Goal: Task Accomplishment & Management: Use online tool/utility

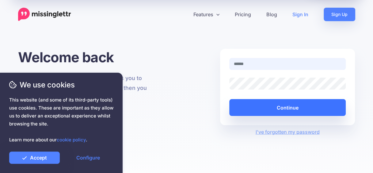
type input "**********"
click at [300, 103] on button "Continue" at bounding box center [287, 107] width 117 height 17
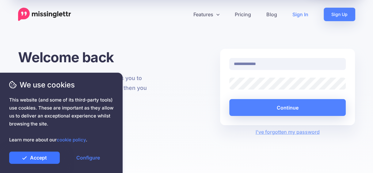
click at [38, 159] on link "Accept" at bounding box center [34, 158] width 51 height 12
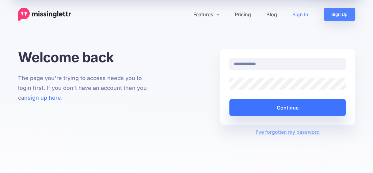
click at [283, 115] on button "Continue" at bounding box center [287, 107] width 117 height 17
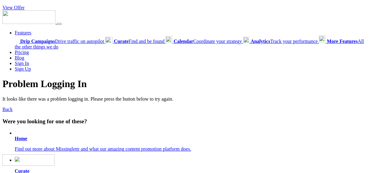
click at [22, 139] on b "Home" at bounding box center [21, 138] width 13 height 5
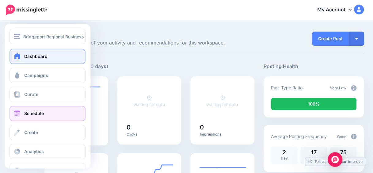
click at [46, 118] on link "Schedule" at bounding box center [48, 113] width 76 height 15
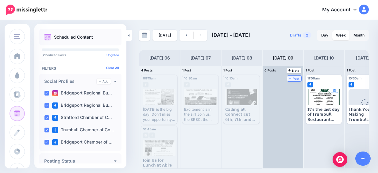
click at [294, 77] on span "Post" at bounding box center [294, 78] width 11 height 3
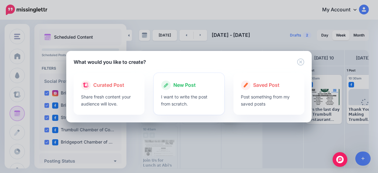
click at [202, 83] on div "New Post" at bounding box center [189, 85] width 56 height 10
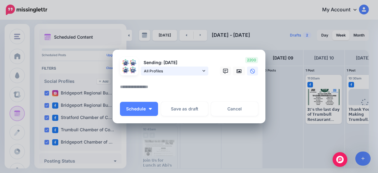
click at [194, 74] on span "All Profiles" at bounding box center [172, 71] width 57 height 6
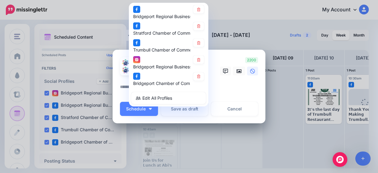
click at [194, 74] on link at bounding box center [198, 76] width 11 height 8
click at [196, 63] on link at bounding box center [198, 60] width 11 height 8
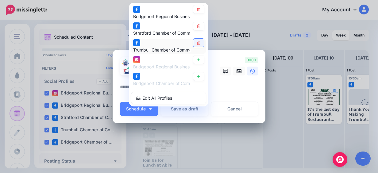
click at [197, 44] on icon at bounding box center [198, 43] width 3 height 4
click at [197, 11] on icon at bounding box center [198, 10] width 3 height 4
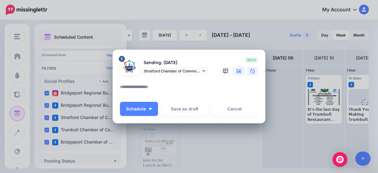
click at [237, 70] on icon at bounding box center [239, 71] width 5 height 4
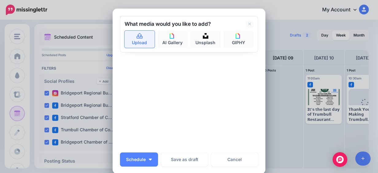
click at [133, 41] on link "Upload" at bounding box center [140, 39] width 30 height 17
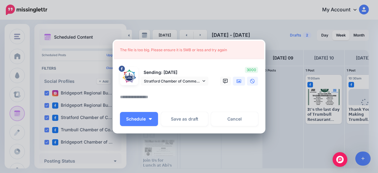
click at [240, 82] on link at bounding box center [239, 81] width 12 height 9
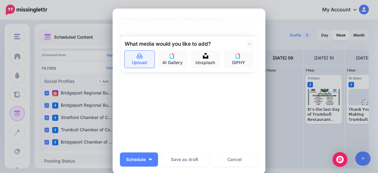
click at [130, 56] on link "Upload" at bounding box center [140, 59] width 30 height 17
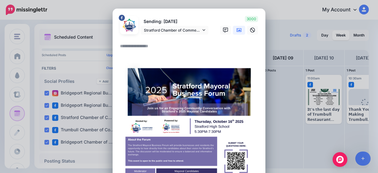
click at [139, 46] on textarea at bounding box center [190, 48] width 141 height 12
paste textarea "**********"
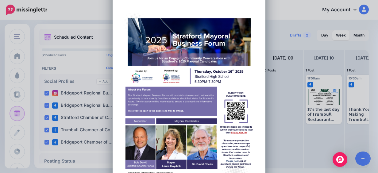
scroll to position [307, 0]
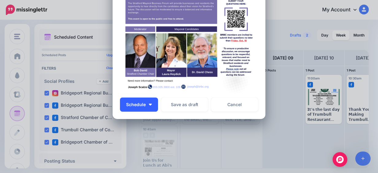
type textarea "**********"
click at [153, 105] on button "Schedule" at bounding box center [139, 105] width 38 height 14
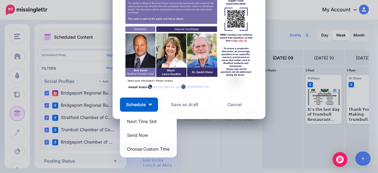
click at [158, 147] on link "Choose Custom Time" at bounding box center [148, 149] width 52 height 12
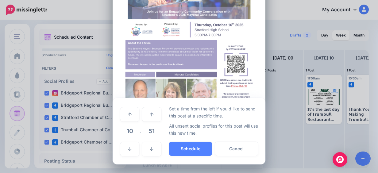
scroll to position [261, 0]
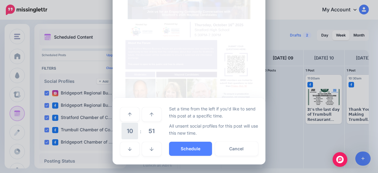
click at [128, 131] on span "10" at bounding box center [129, 131] width 17 height 17
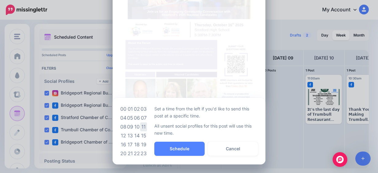
click at [140, 126] on td "11" at bounding box center [143, 126] width 7 height 9
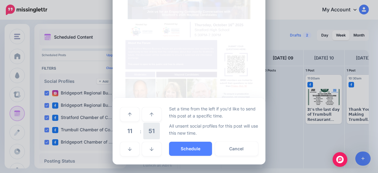
click at [148, 131] on span "51" at bounding box center [151, 131] width 17 height 17
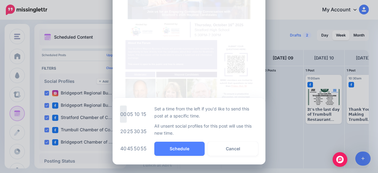
click at [122, 111] on td "00" at bounding box center [123, 114] width 7 height 17
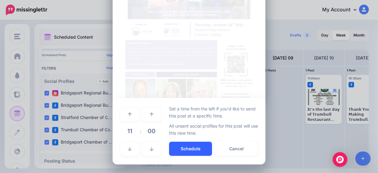
click at [190, 154] on button "Schedule" at bounding box center [190, 149] width 43 height 14
